Goal: Find specific page/section: Find specific page/section

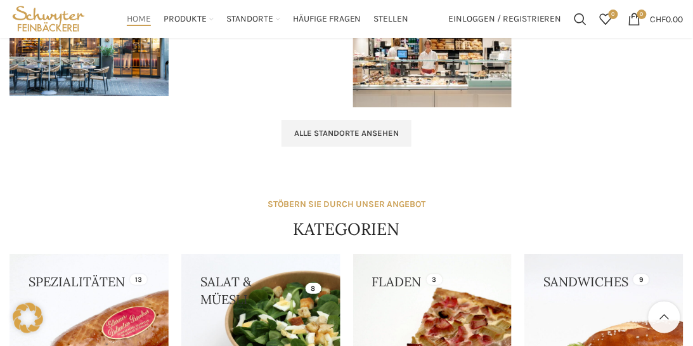
scroll to position [761, 0]
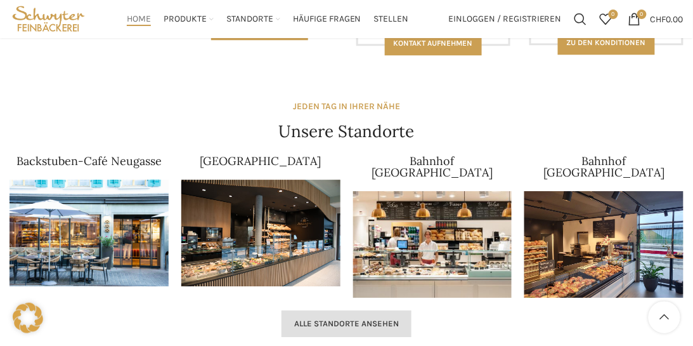
click at [395, 318] on span "Alle Standorte ansehen" at bounding box center [346, 323] width 105 height 10
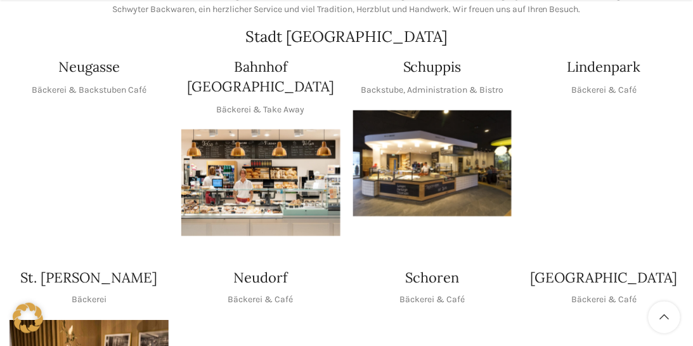
scroll to position [317, 0]
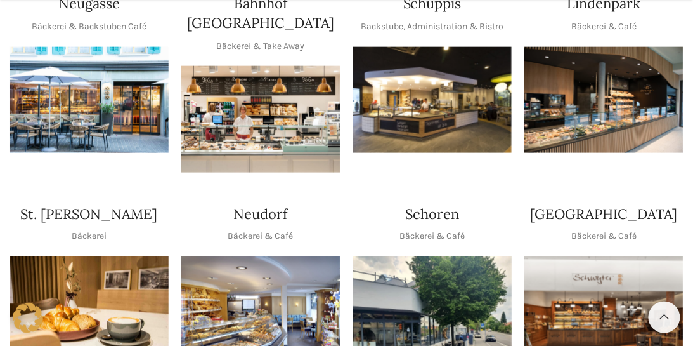
click at [285, 280] on img "1 / 1" at bounding box center [260, 310] width 159 height 106
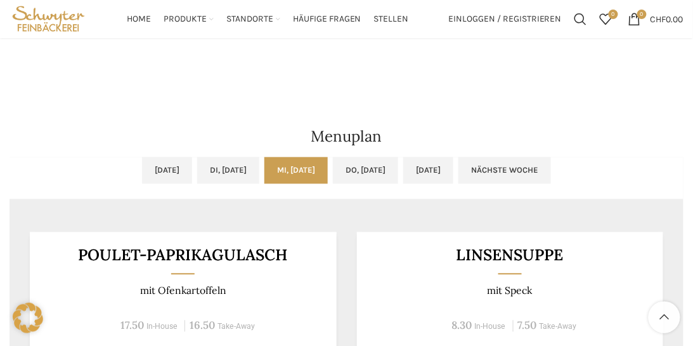
scroll to position [444, 0]
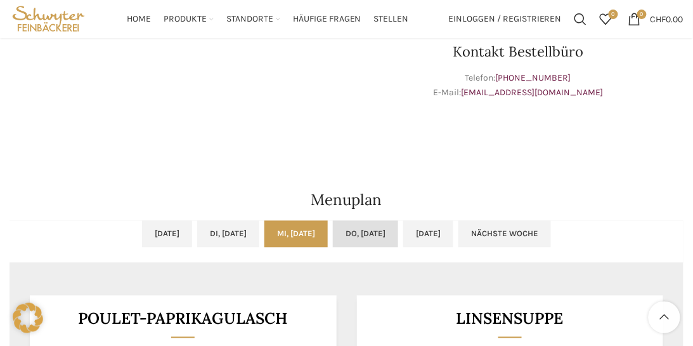
click at [396, 231] on link "Do, [DATE]" at bounding box center [365, 234] width 65 height 27
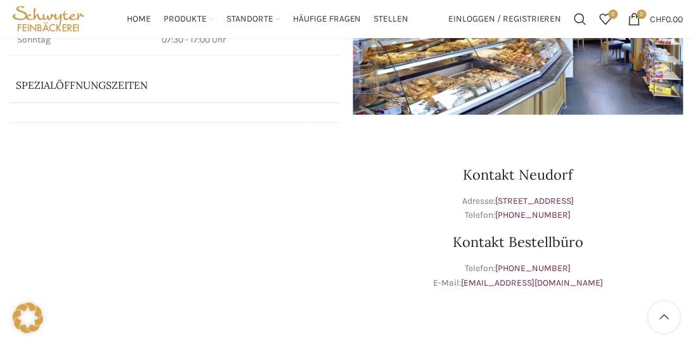
scroll to position [127, 0]
